Goal: Information Seeking & Learning: Learn about a topic

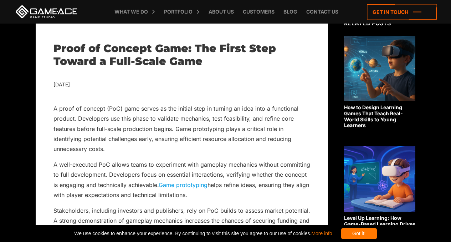
scroll to position [149, 0]
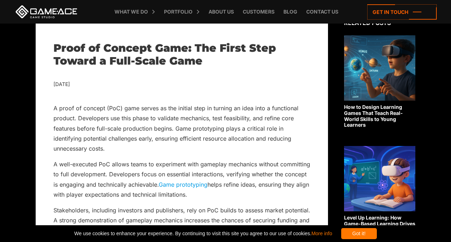
drag, startPoint x: 220, startPoint y: 149, endPoint x: 230, endPoint y: 151, distance: 9.8
click at [230, 151] on p "A proof of concept (PoC) game serves as the initial step in turning an idea int…" at bounding box center [182, 128] width 257 height 51
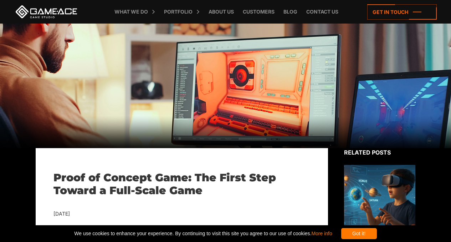
scroll to position [121, 0]
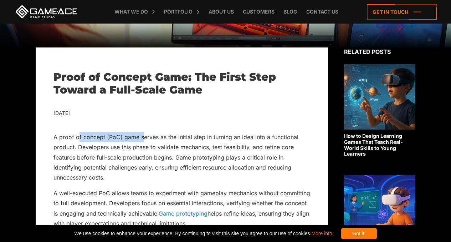
drag, startPoint x: 79, startPoint y: 135, endPoint x: 149, endPoint y: 138, distance: 69.6
click at [148, 138] on p "A proof of concept (PoC) game serves as the initial step in turning an idea int…" at bounding box center [182, 157] width 257 height 51
click at [149, 138] on p "A proof of concept (PoC) game serves as the initial step in turning an idea int…" at bounding box center [182, 157] width 257 height 51
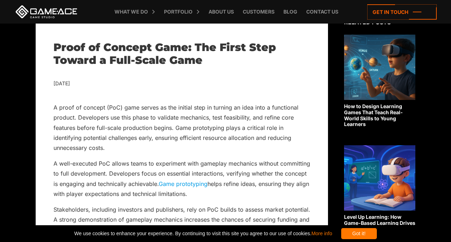
scroll to position [150, 0]
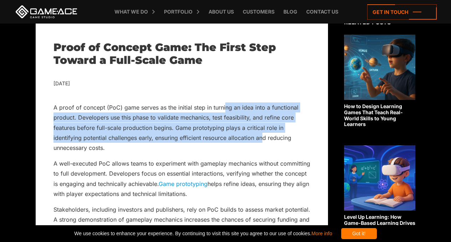
drag, startPoint x: 230, startPoint y: 110, endPoint x: 263, endPoint y: 139, distance: 44.5
click at [263, 139] on p "A proof of concept (PoC) game serves as the initial step in turning an idea int…" at bounding box center [182, 127] width 257 height 51
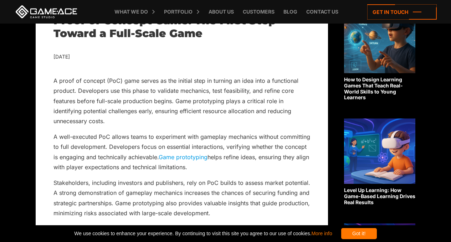
scroll to position [178, 0]
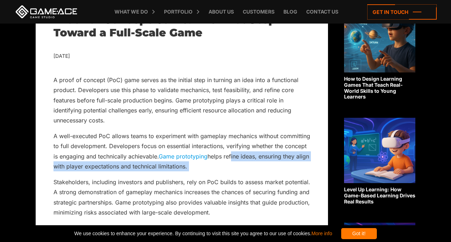
drag, startPoint x: 231, startPoint y: 157, endPoint x: 271, endPoint y: 174, distance: 43.9
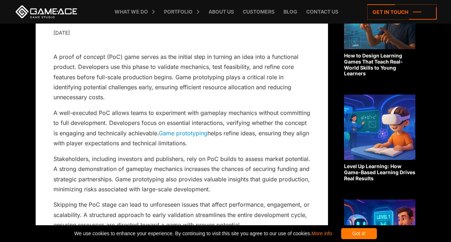
scroll to position [229, 0]
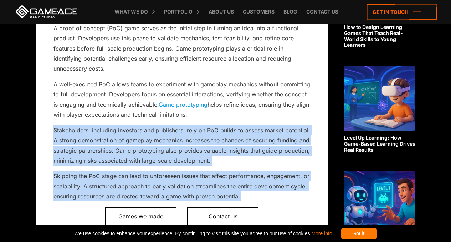
drag, startPoint x: 238, startPoint y: 194, endPoint x: 41, endPoint y: 126, distance: 208.6
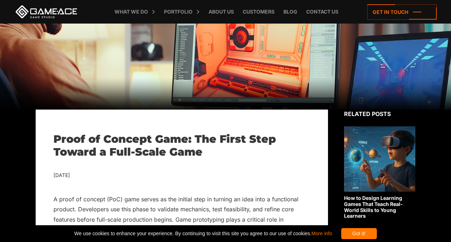
scroll to position [0, 0]
